Goal: Information Seeking & Learning: Learn about a topic

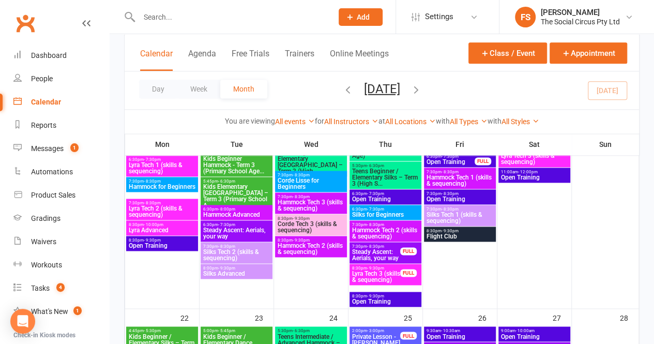
scroll to position [648, 0]
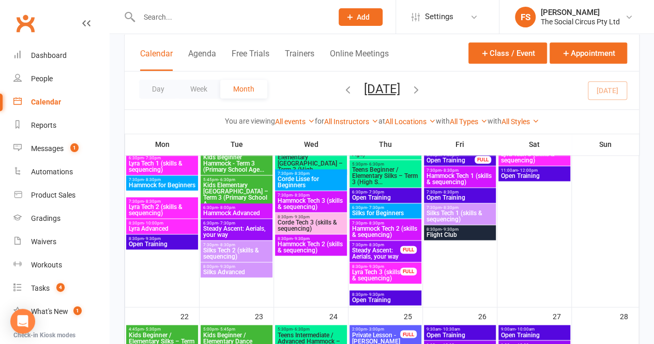
click at [378, 250] on span "Steady Ascent: Aerials, your way" at bounding box center [376, 253] width 49 height 12
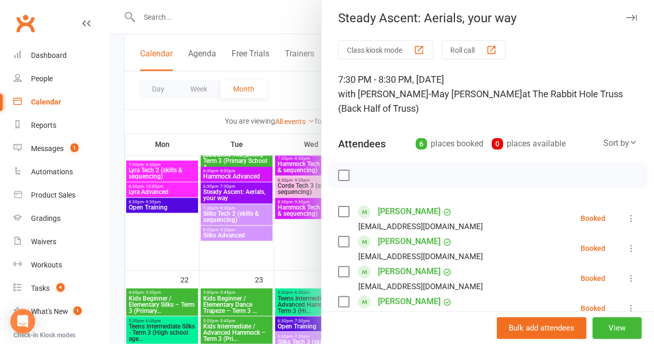
scroll to position [0, 0]
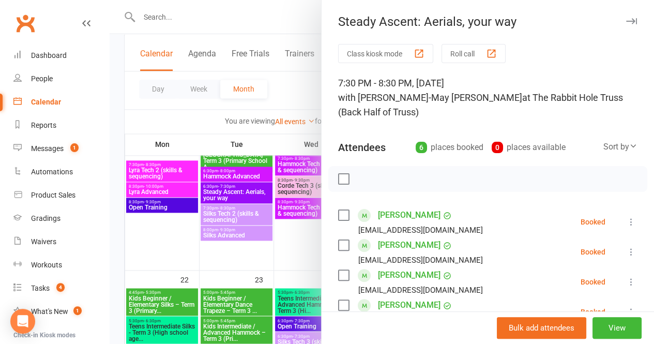
click at [626, 18] on icon "button" at bounding box center [631, 21] width 11 height 6
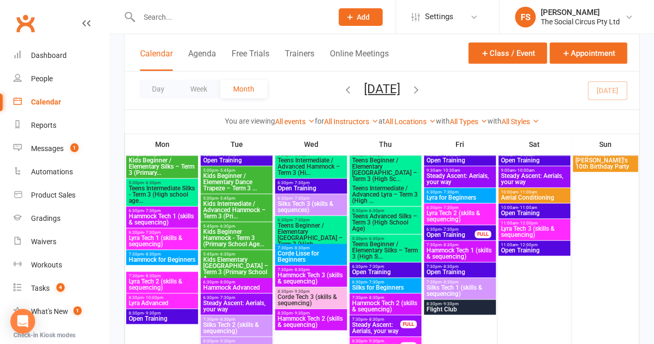
scroll to position [575, 0]
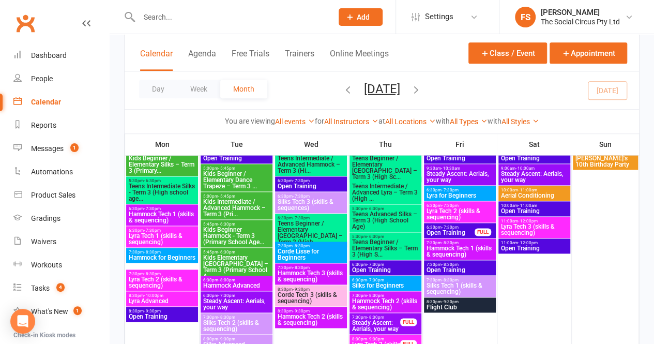
click at [394, 268] on span "Open Training" at bounding box center [386, 270] width 68 height 6
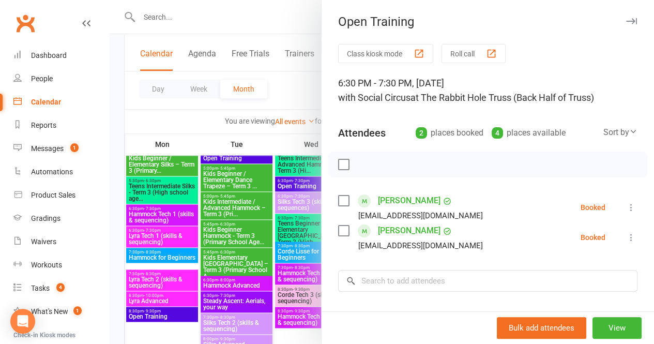
click at [626, 19] on icon "button" at bounding box center [631, 21] width 11 height 6
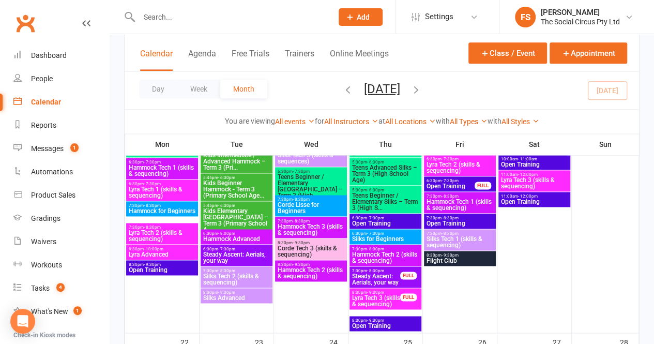
scroll to position [629, 0]
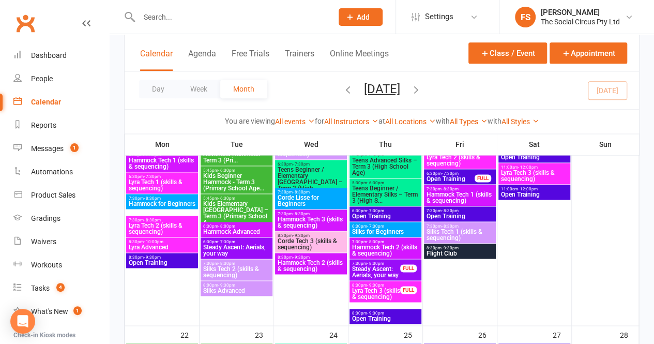
click at [393, 292] on span "Lyra Tech 3 (skills & sequencing)" at bounding box center [376, 294] width 49 height 12
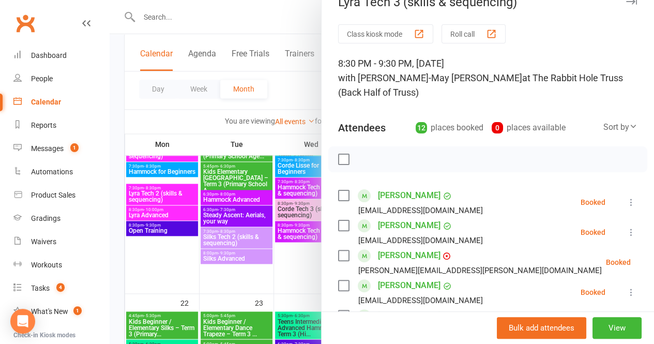
scroll to position [0, 0]
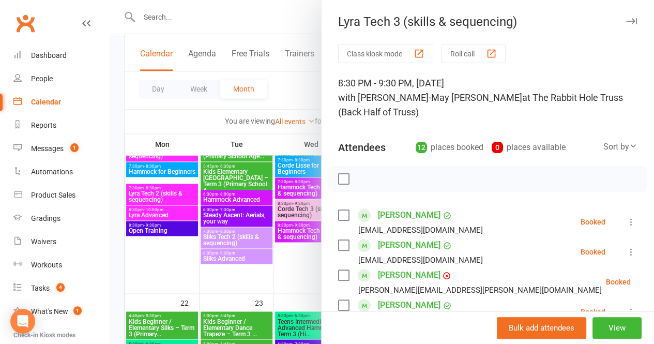
click at [626, 22] on icon "button" at bounding box center [631, 21] width 11 height 6
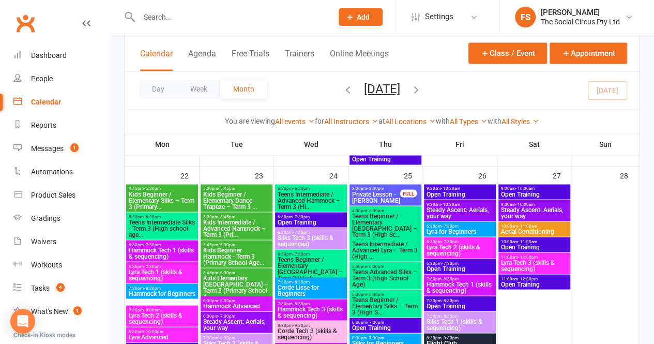
scroll to position [793, 0]
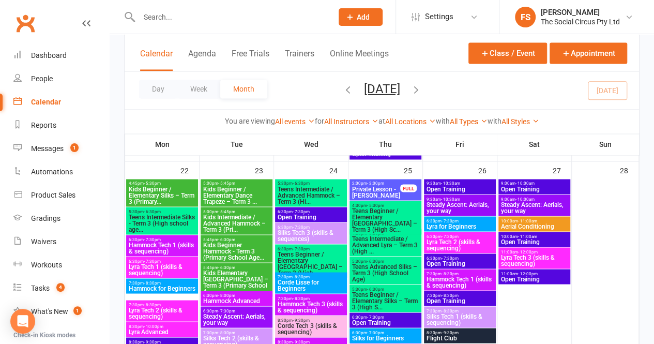
click at [375, 190] on span "Private Lesson - [PERSON_NAME]" at bounding box center [376, 192] width 49 height 12
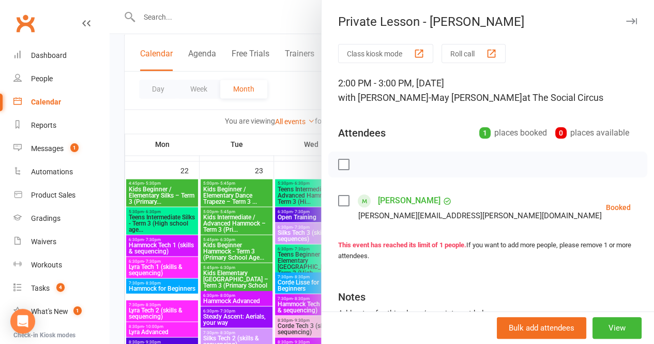
click at [625, 17] on button "button" at bounding box center [631, 21] width 12 height 12
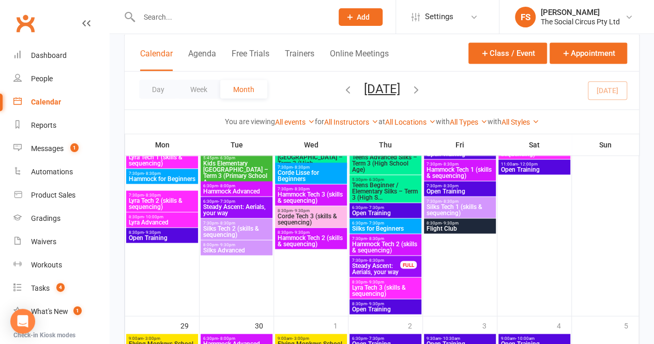
scroll to position [910, 0]
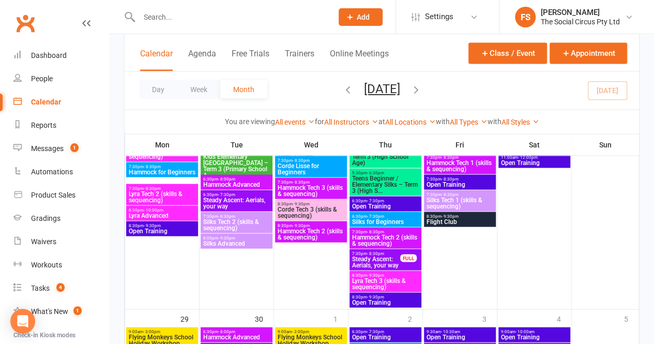
click at [384, 262] on span "Steady Ascent: Aerials, your way" at bounding box center [376, 262] width 49 height 12
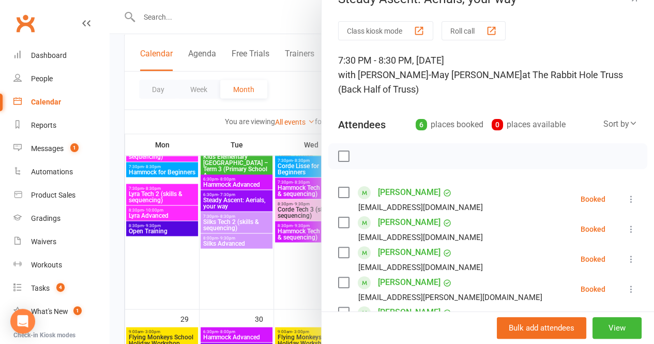
scroll to position [0, 0]
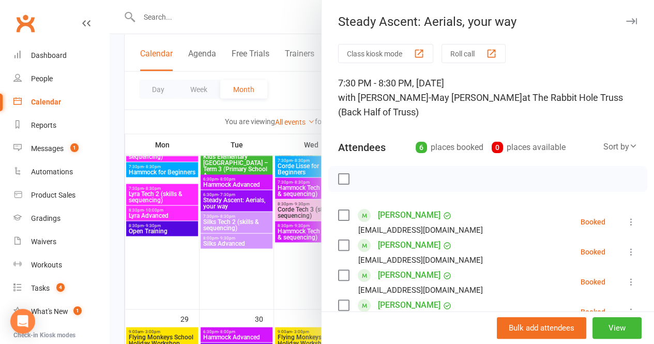
click at [626, 19] on icon "button" at bounding box center [631, 21] width 11 height 6
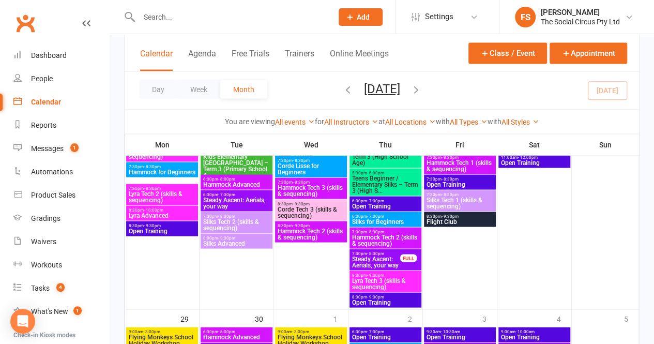
click at [320, 223] on span "8:30pm - 9:30pm" at bounding box center [311, 225] width 68 height 5
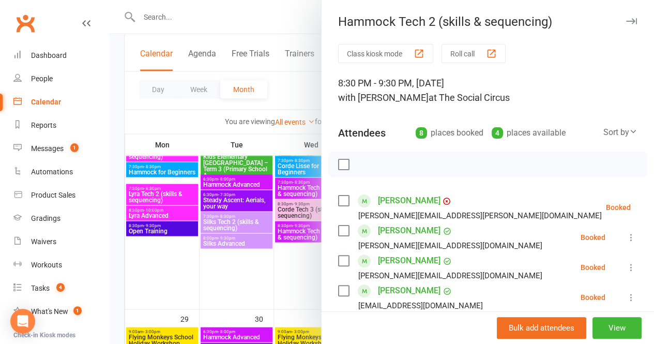
click at [625, 19] on button "button" at bounding box center [631, 21] width 12 height 12
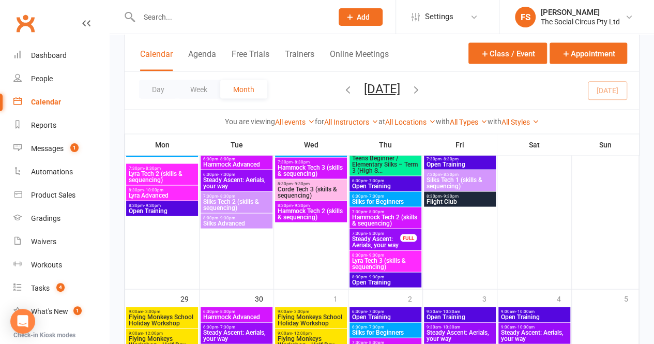
scroll to position [932, 0]
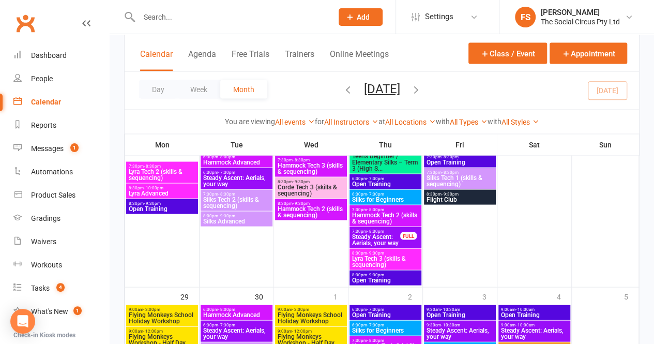
click at [326, 205] on span "Hammock Tech 2 (skills & sequencing)" at bounding box center [311, 211] width 68 height 12
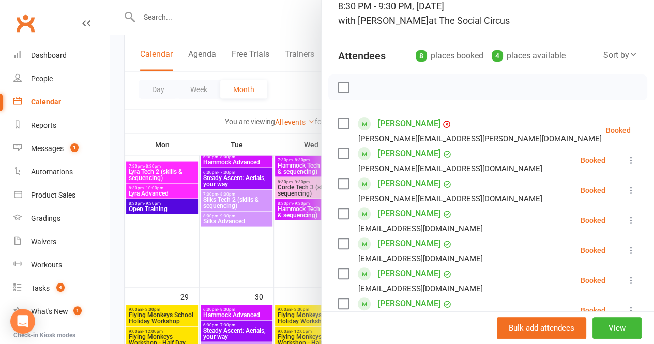
scroll to position [0, 0]
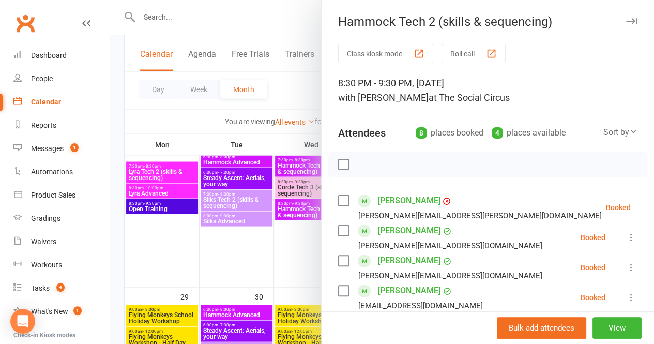
click at [625, 24] on button "button" at bounding box center [631, 21] width 12 height 12
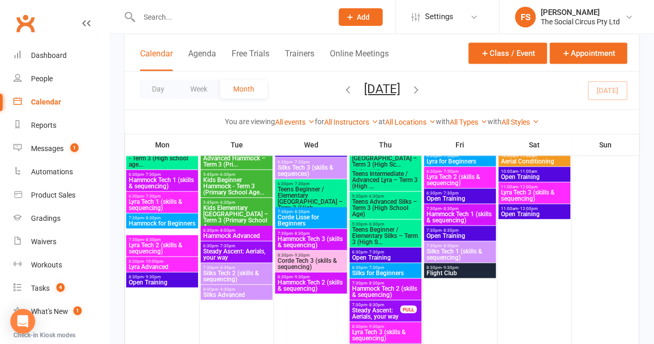
scroll to position [857, 0]
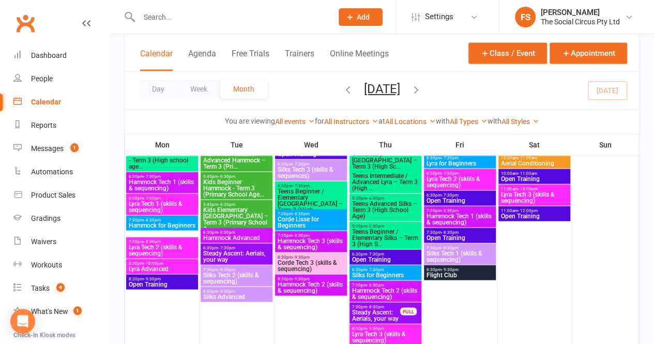
click at [326, 217] on span "Corde Lisse for Beginners" at bounding box center [311, 222] width 68 height 12
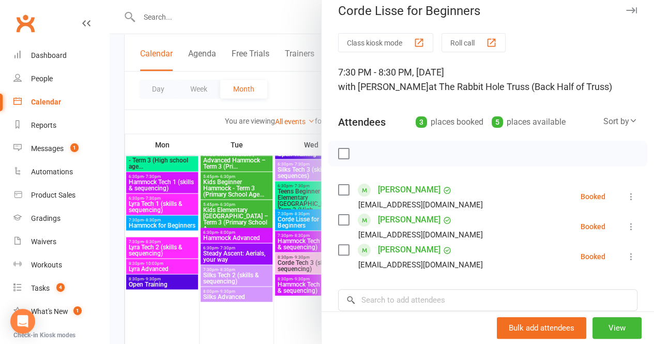
scroll to position [0, 0]
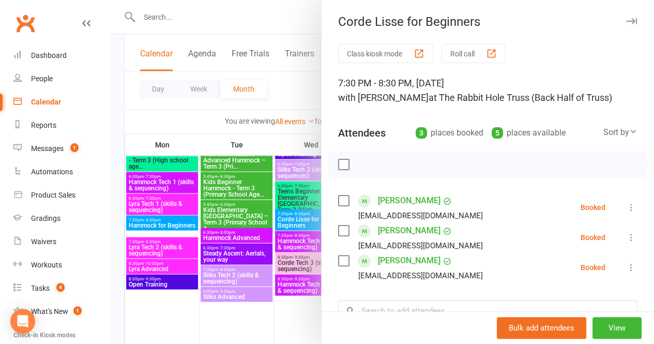
click at [626, 20] on icon "button" at bounding box center [631, 21] width 11 height 6
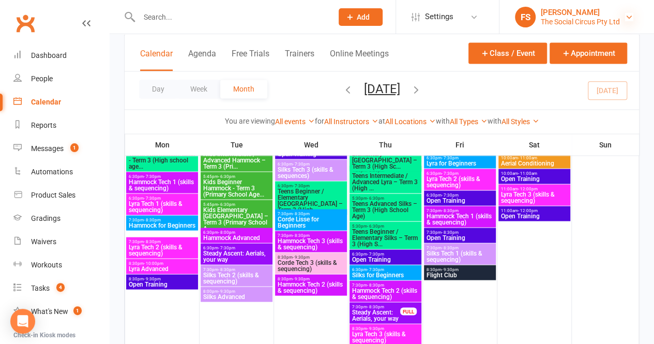
click at [628, 14] on icon at bounding box center [629, 17] width 8 height 8
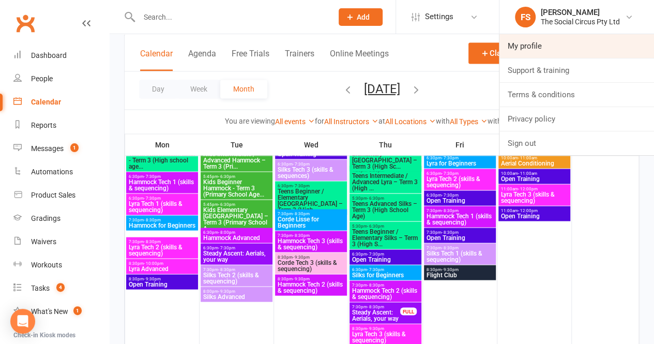
click at [532, 46] on link "My profile" at bounding box center [577, 46] width 155 height 24
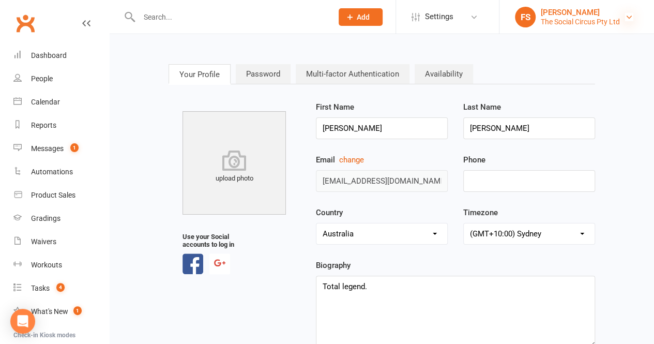
click at [628, 19] on icon at bounding box center [629, 17] width 8 height 8
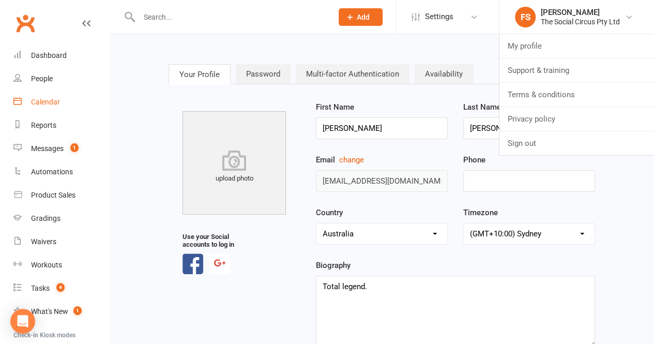
click at [47, 105] on div "Calendar" at bounding box center [45, 102] width 29 height 8
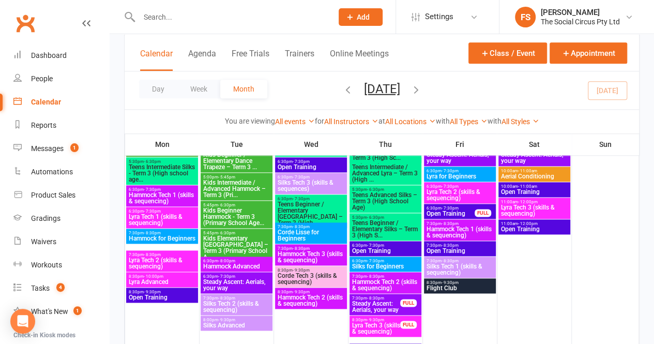
scroll to position [598, 0]
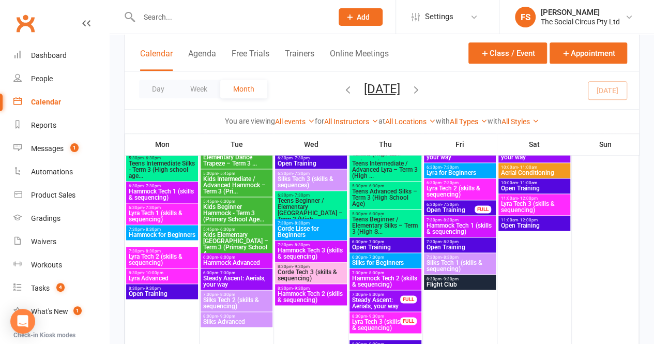
click at [479, 170] on span "Lyra for Beginners" at bounding box center [460, 173] width 68 height 6
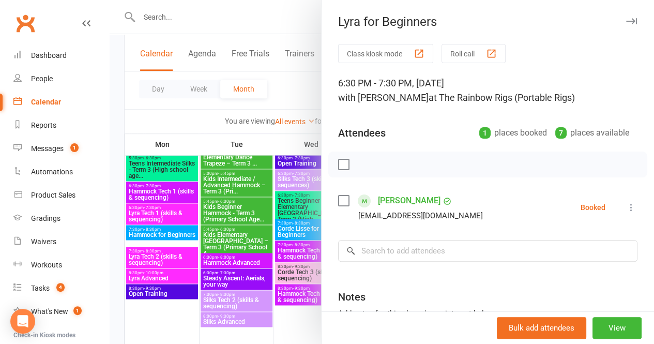
click at [626, 21] on icon "button" at bounding box center [631, 21] width 11 height 6
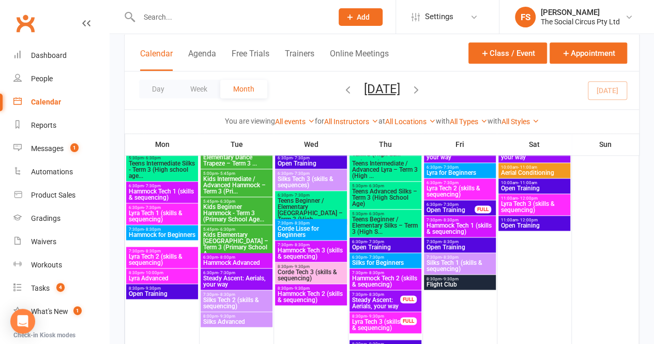
click at [484, 189] on span "Lyra Tech 2 (skills & sequencing)" at bounding box center [460, 191] width 68 height 12
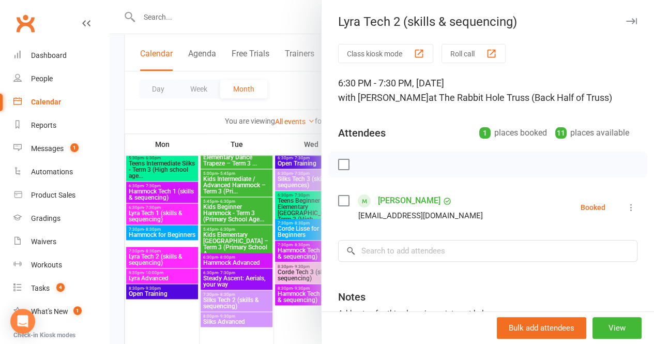
click at [626, 22] on icon "button" at bounding box center [631, 21] width 11 height 6
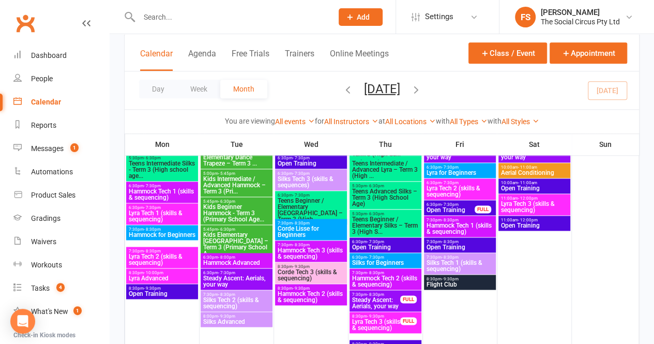
click at [455, 226] on span "Hammock Tech 1 (skills & sequencing)" at bounding box center [460, 228] width 68 height 12
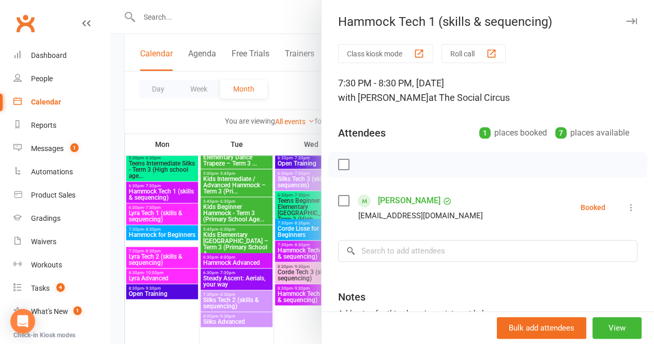
click at [626, 22] on icon "button" at bounding box center [631, 21] width 11 height 6
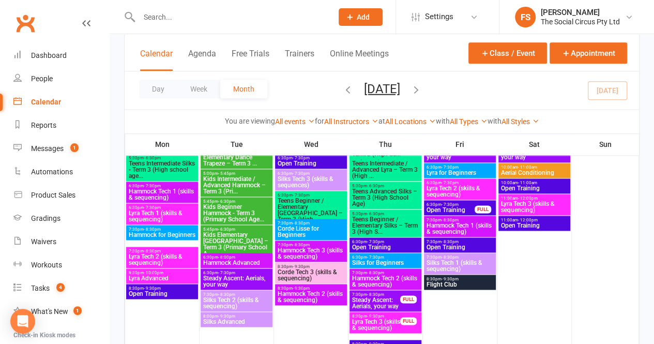
click at [468, 262] on span "Silks Tech 1 (skills & sequencing)" at bounding box center [460, 266] width 68 height 12
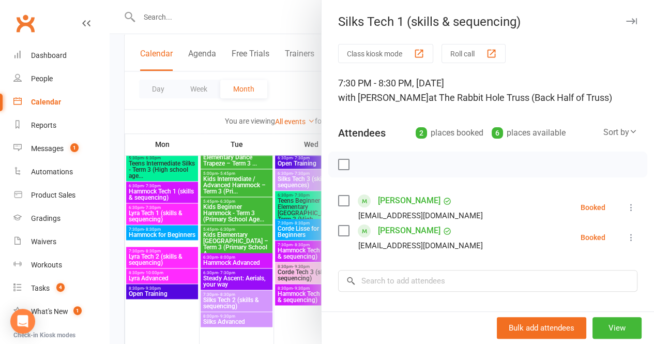
click at [625, 17] on button "button" at bounding box center [631, 21] width 12 height 12
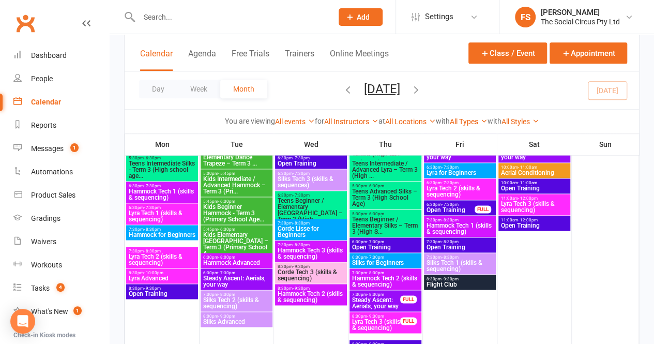
click at [469, 277] on span "8:30pm - 9:30pm" at bounding box center [460, 279] width 68 height 5
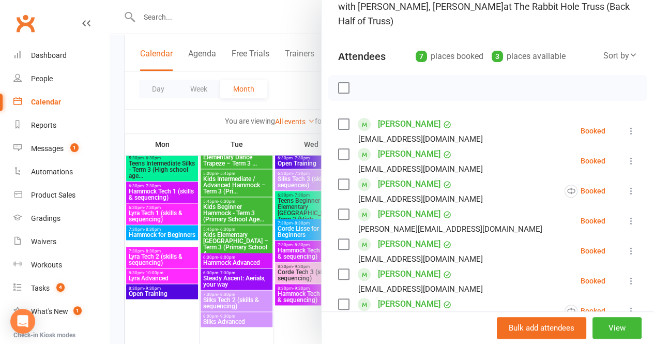
scroll to position [0, 0]
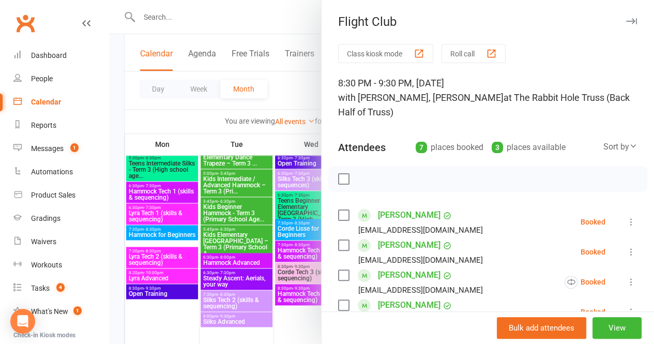
click at [626, 19] on icon "button" at bounding box center [631, 21] width 11 height 6
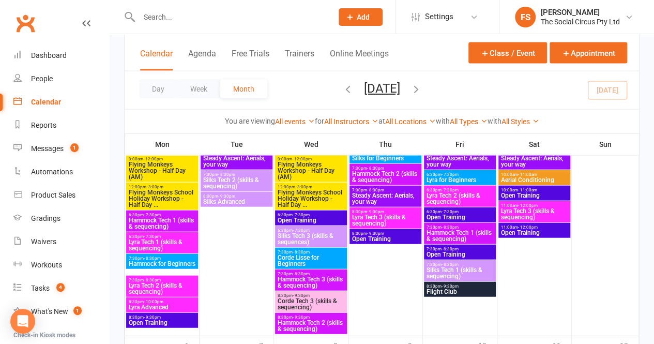
scroll to position [1105, 0]
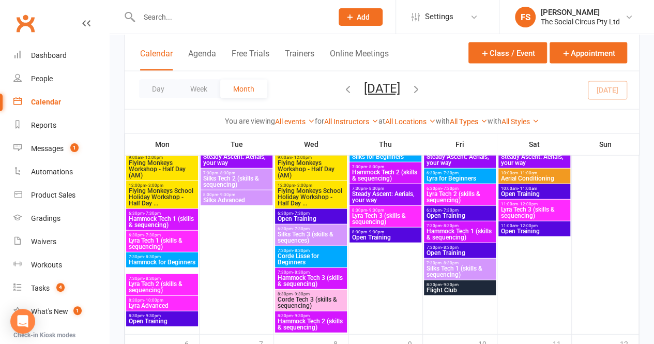
click at [321, 321] on span "Hammock Tech 2 (skills & sequencing)" at bounding box center [311, 324] width 68 height 12
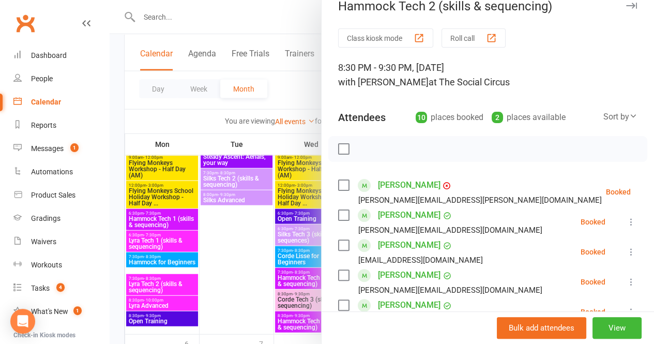
scroll to position [0, 0]
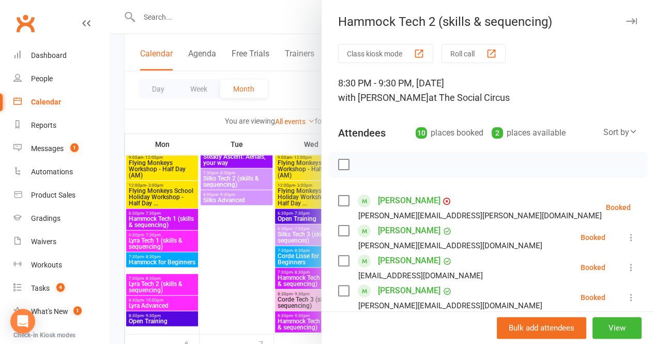
click at [626, 22] on icon "button" at bounding box center [631, 21] width 11 height 6
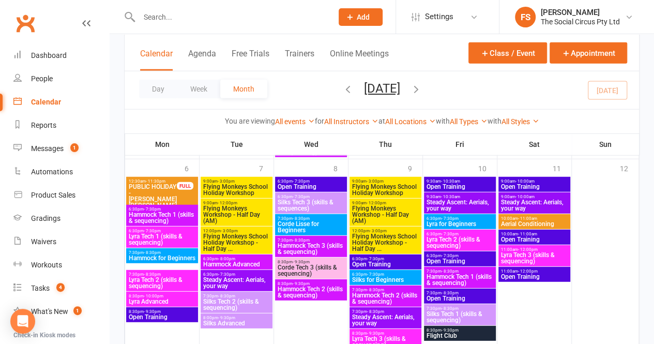
scroll to position [1284, 0]
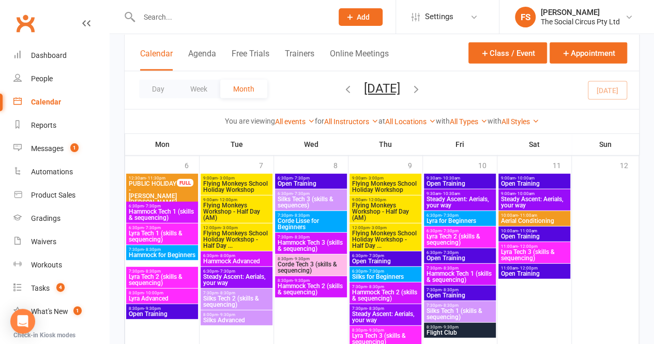
click at [168, 230] on span "Lyra Tech 1 (skills & sequencing)" at bounding box center [162, 236] width 68 height 12
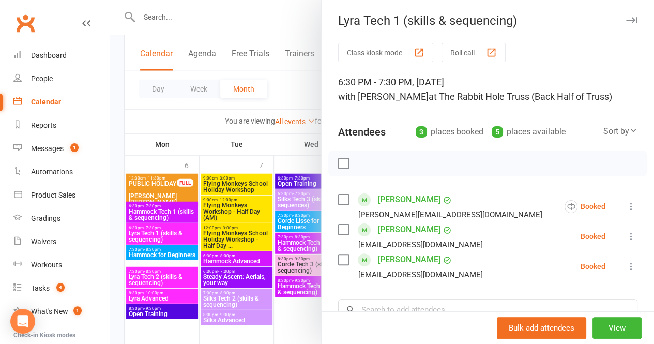
scroll to position [0, 0]
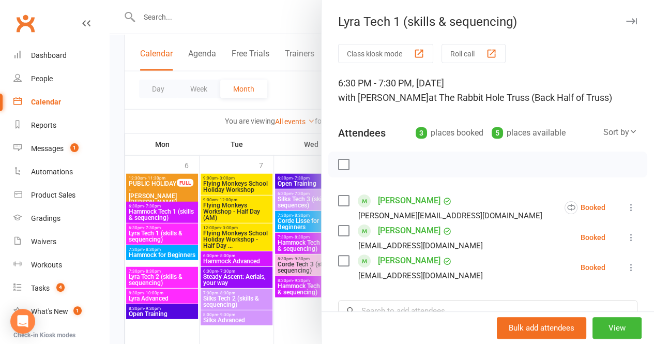
click at [626, 21] on icon "button" at bounding box center [631, 21] width 11 height 6
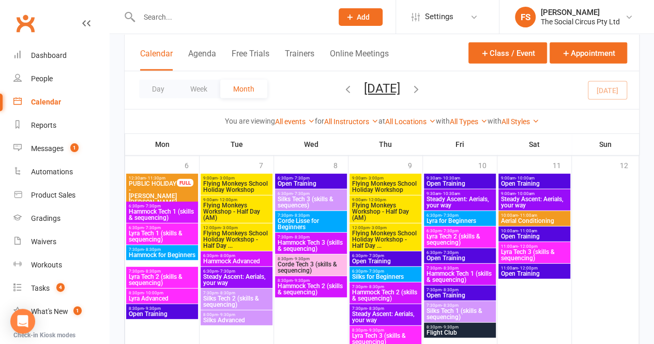
click at [167, 252] on span "Hammock for Beginners" at bounding box center [162, 255] width 68 height 6
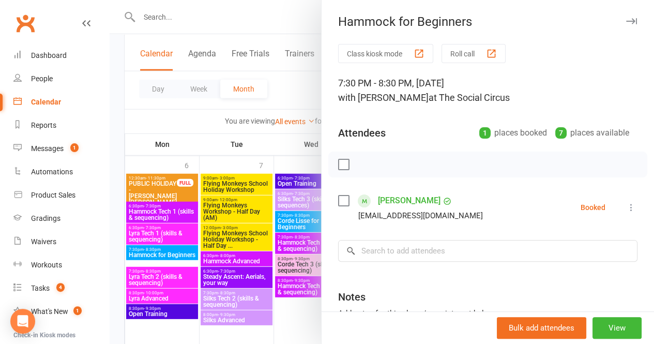
click at [626, 18] on icon "button" at bounding box center [631, 21] width 11 height 6
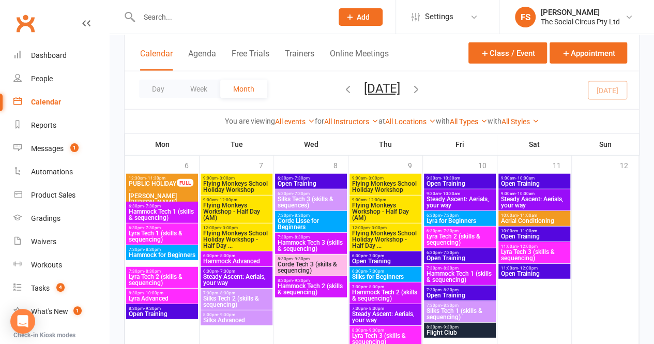
click at [166, 296] on span "Lyra Advanced" at bounding box center [162, 298] width 68 height 6
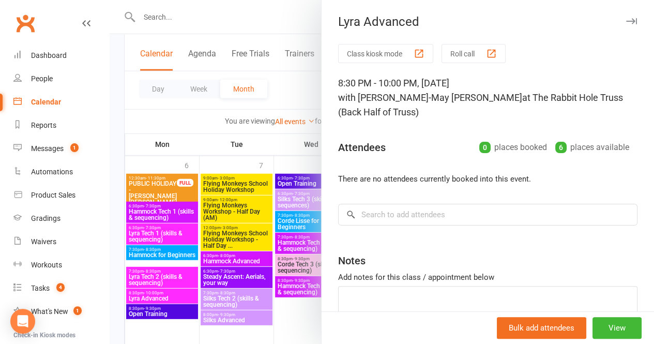
click at [626, 21] on icon "button" at bounding box center [631, 21] width 11 height 6
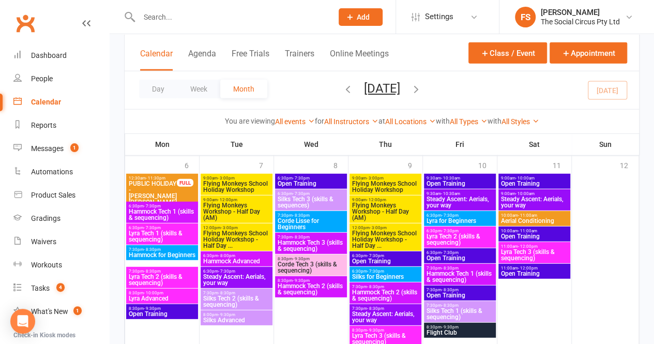
click at [176, 313] on span "Open Training" at bounding box center [162, 314] width 68 height 6
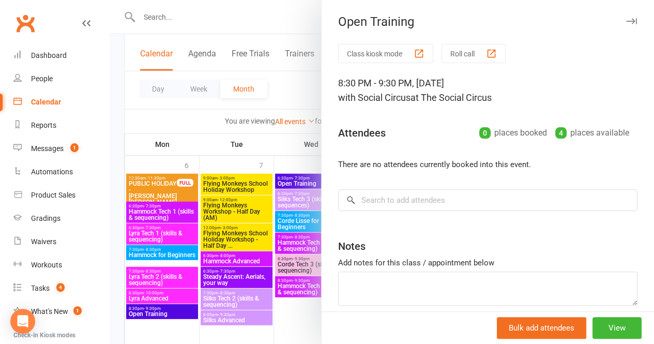
click at [626, 21] on icon "button" at bounding box center [631, 21] width 11 height 6
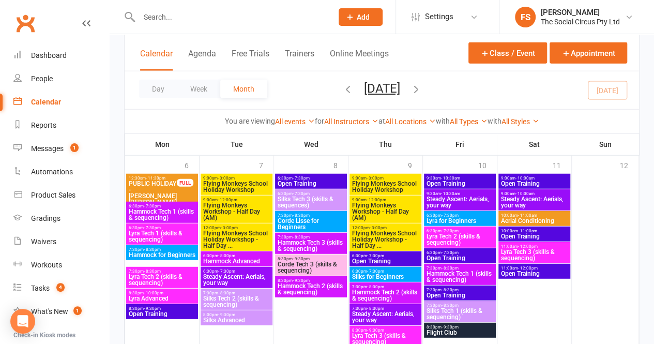
click at [181, 231] on span "Lyra Tech 1 (skills & sequencing)" at bounding box center [162, 236] width 68 height 12
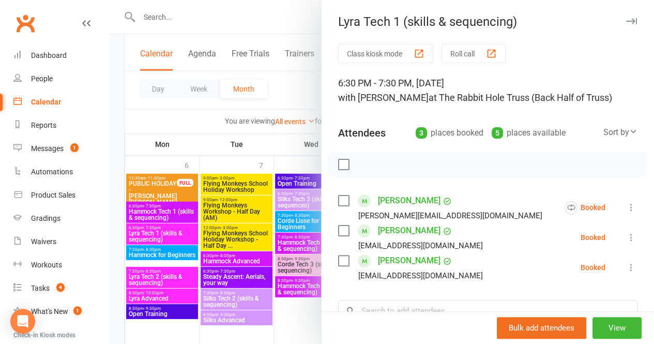
click at [626, 22] on icon "button" at bounding box center [631, 21] width 11 height 6
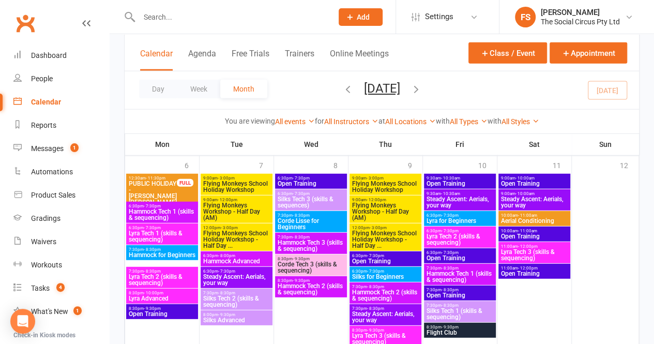
click at [169, 212] on span "Hammock Tech 1 (skills & sequencing)" at bounding box center [162, 214] width 68 height 12
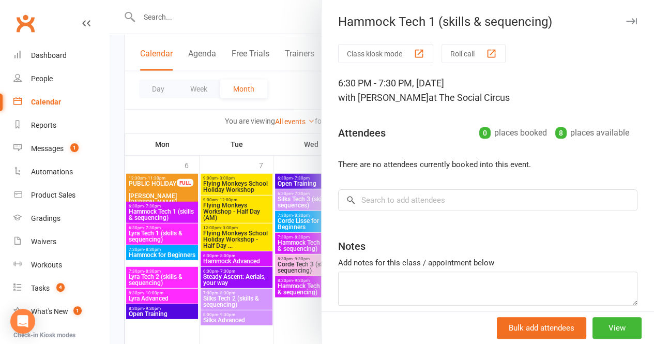
click at [626, 18] on icon "button" at bounding box center [631, 21] width 11 height 6
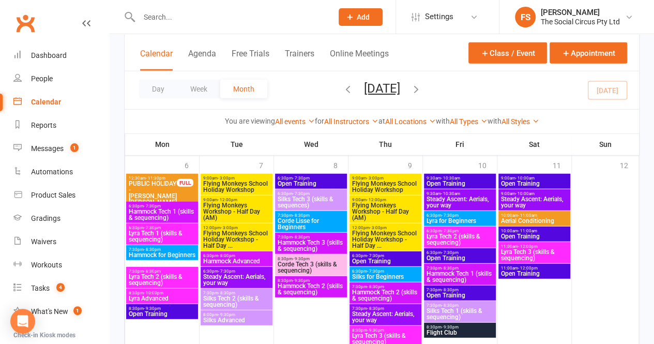
click at [175, 274] on span "Lyra Tech 2 (skills & sequencing)" at bounding box center [162, 280] width 68 height 12
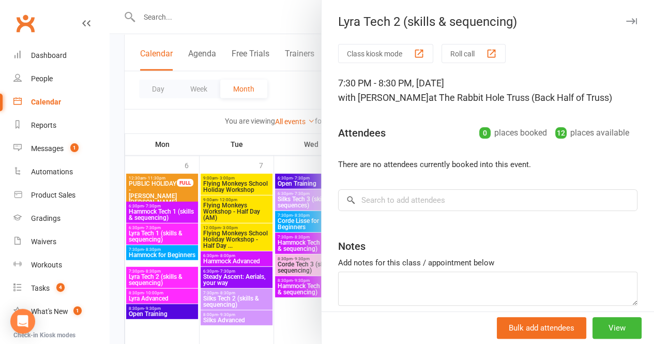
click at [626, 19] on icon "button" at bounding box center [631, 21] width 11 height 6
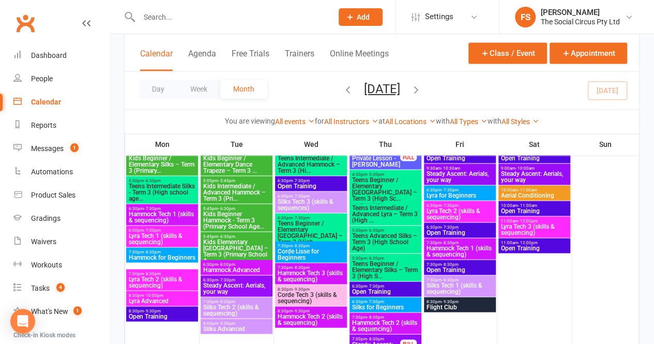
scroll to position [821, 0]
